Goal: Task Accomplishment & Management: Use online tool/utility

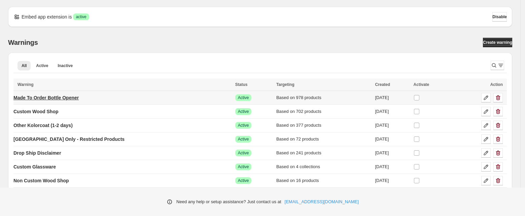
click at [63, 97] on p "Made To Order Bottle Opener" at bounding box center [45, 97] width 65 height 7
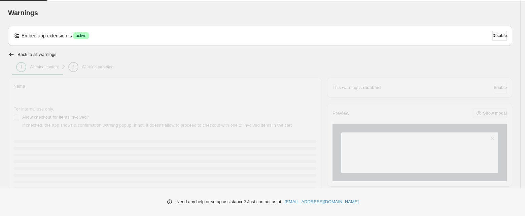
type input "**********"
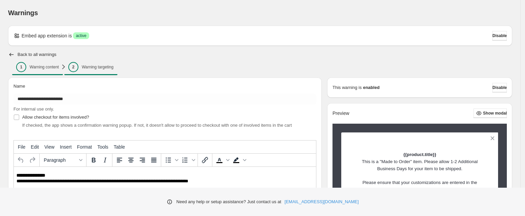
click at [106, 64] on p "Warning targeting" at bounding box center [98, 66] width 32 height 5
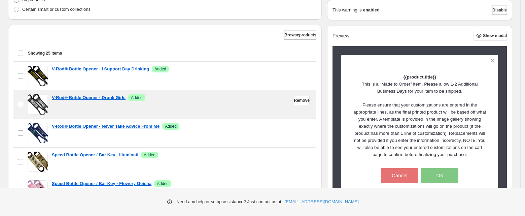
scroll to position [179, 0]
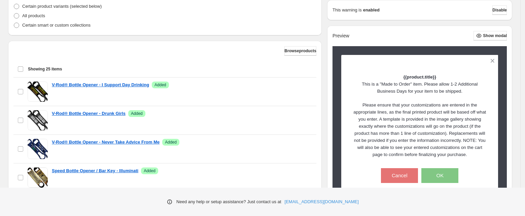
click at [290, 45] on div "Browse products Showing 25 items Select all 25 items Showing 25 items Select Se…" at bounding box center [164, 143] width 313 height 205
click at [290, 51] on span "Browse products" at bounding box center [300, 50] width 32 height 5
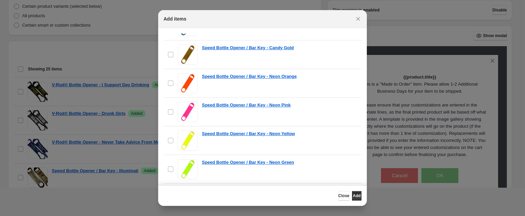
scroll to position [596, 0]
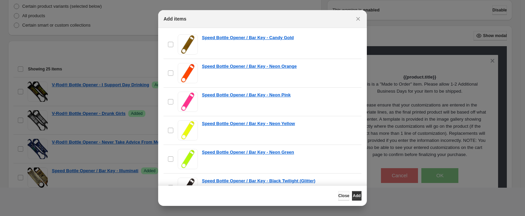
click at [338, 198] on span "Close" at bounding box center [343, 195] width 11 height 5
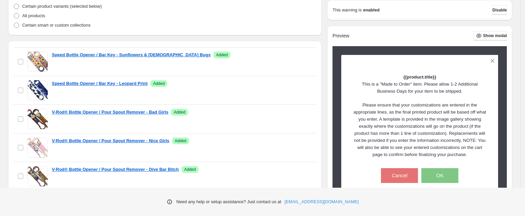
scroll to position [580, 0]
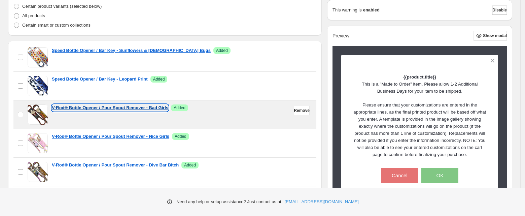
click at [112, 106] on p "V-Rod® Bottle Opener / Pour Spout Remover - Bad Girls" at bounding box center [110, 107] width 116 height 7
